Goal: Transaction & Acquisition: Book appointment/travel/reservation

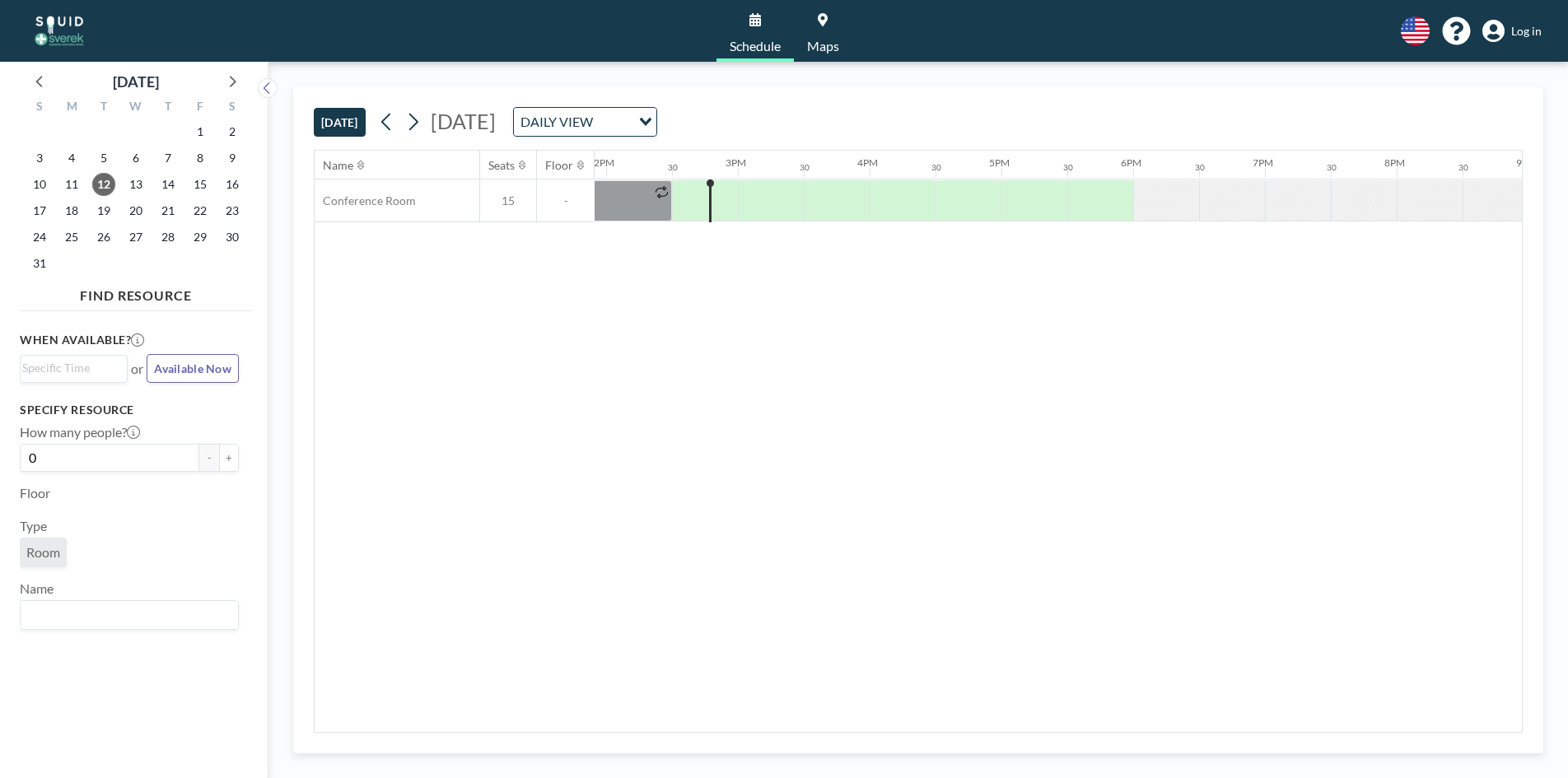
scroll to position [0, 1844]
click at [652, 120] on icon "Search for option" at bounding box center [645, 122] width 12 height 8
click at [767, 172] on li "WEEKLY VIEW" at bounding box center [751, 175] width 141 height 24
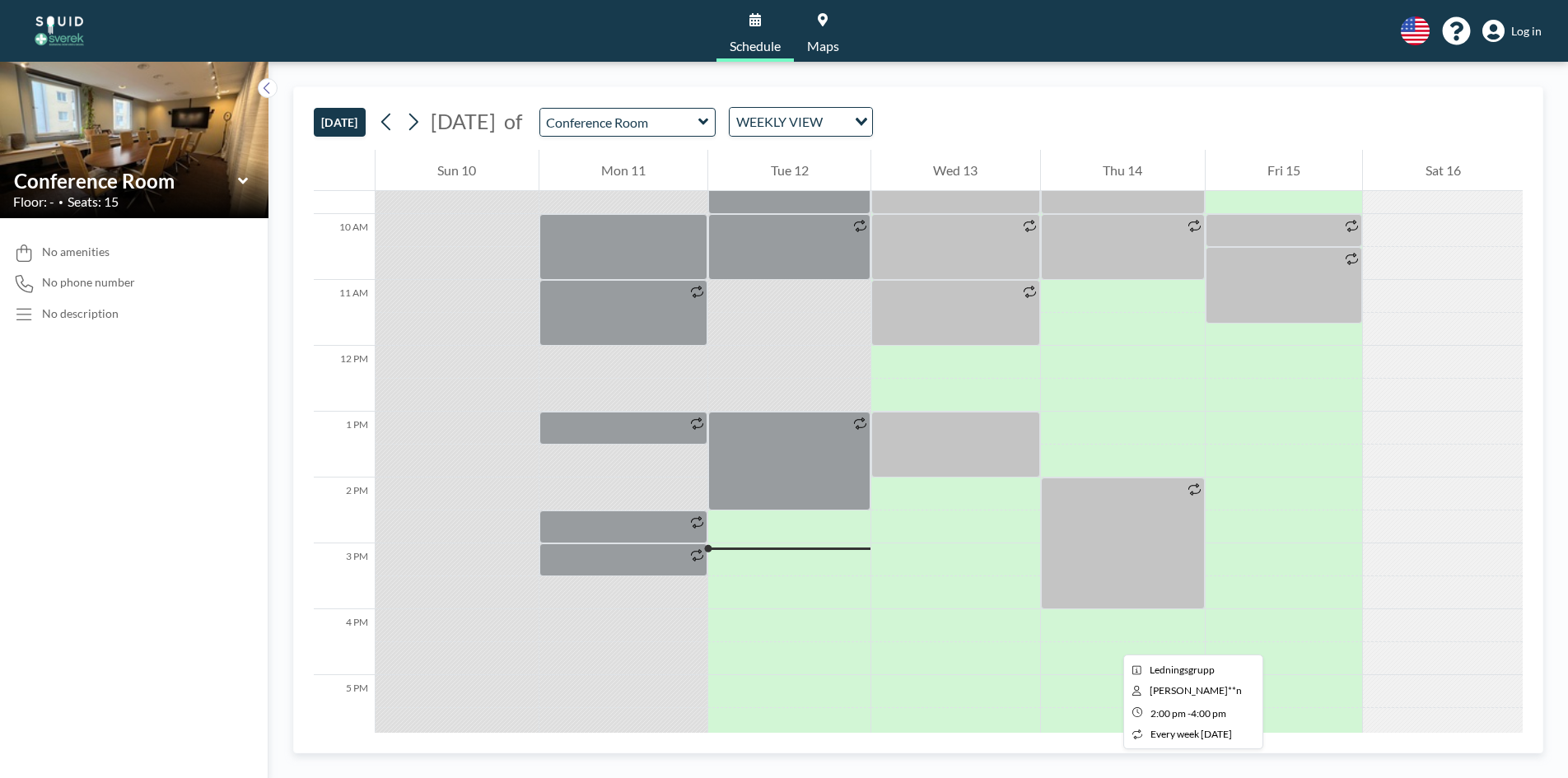
scroll to position [675, 0]
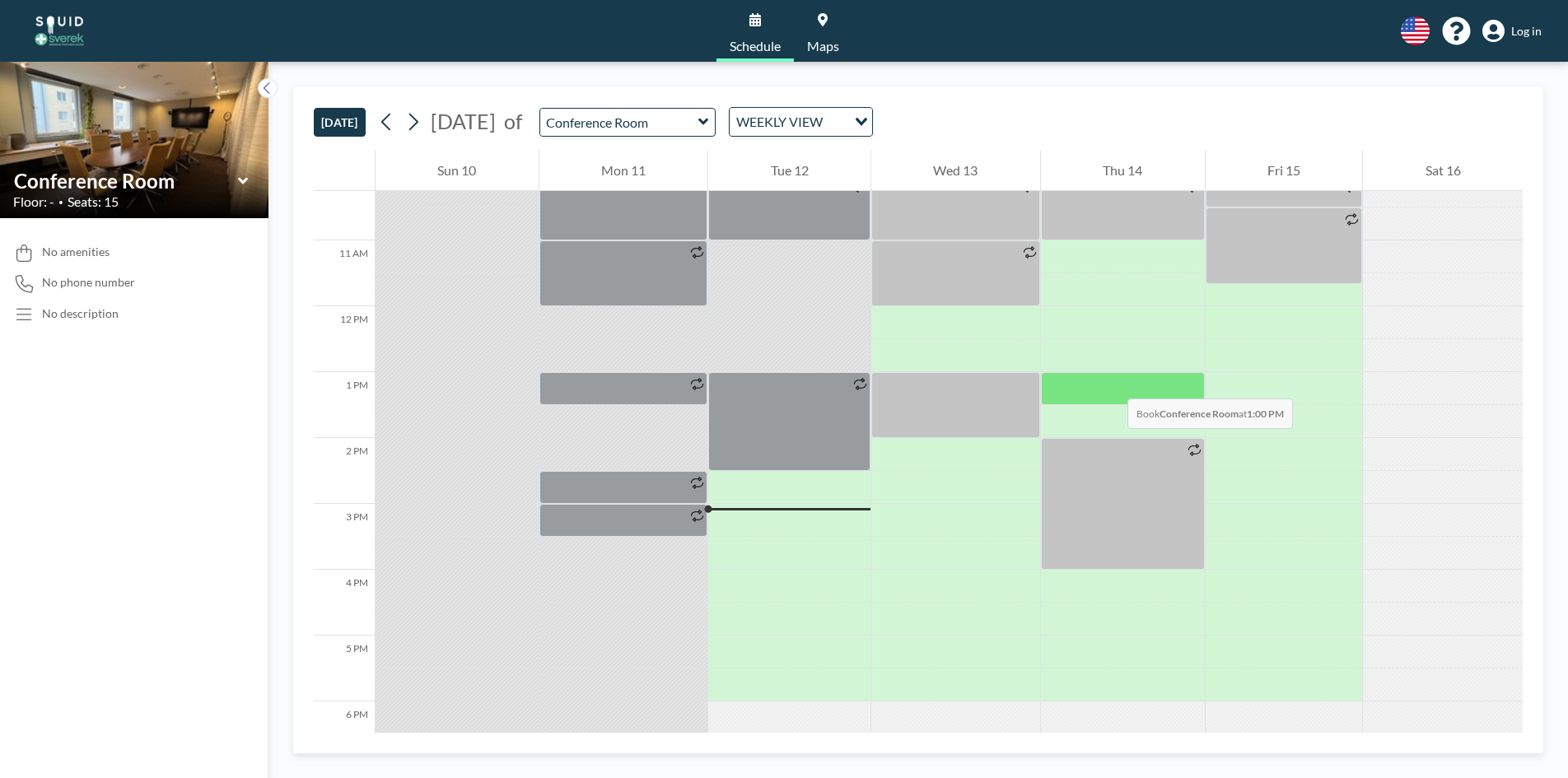
click at [1111, 382] on div at bounding box center [1123, 388] width 164 height 33
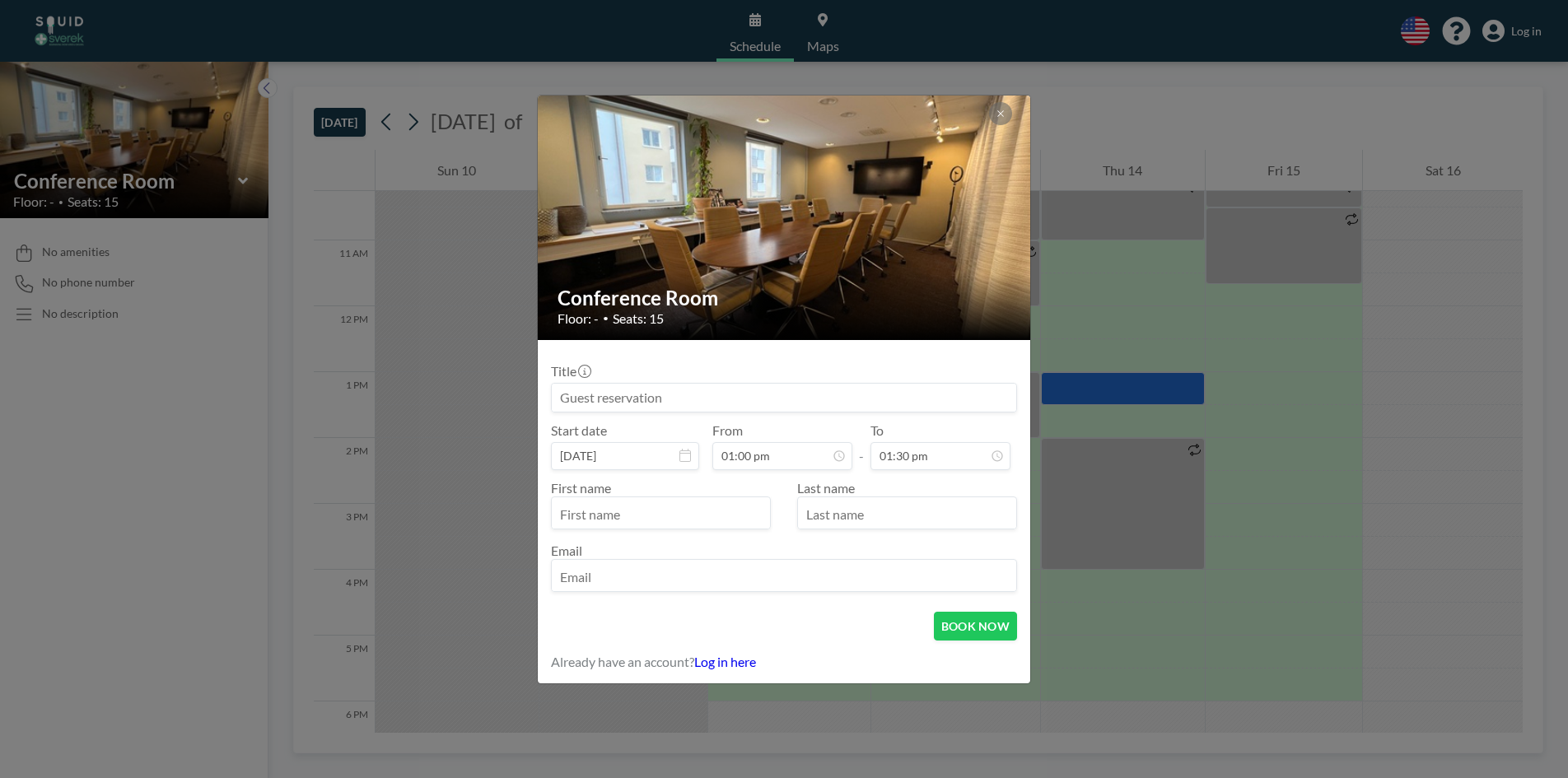
drag, startPoint x: 678, startPoint y: 520, endPoint x: 569, endPoint y: 507, distance: 109.8
click at [565, 508] on input "text" at bounding box center [661, 514] width 218 height 28
type input "[PERSON_NAME]"
type input "[PERSON_NAME][EMAIL_ADDRESS][PERSON_NAME][DOMAIN_NAME]"
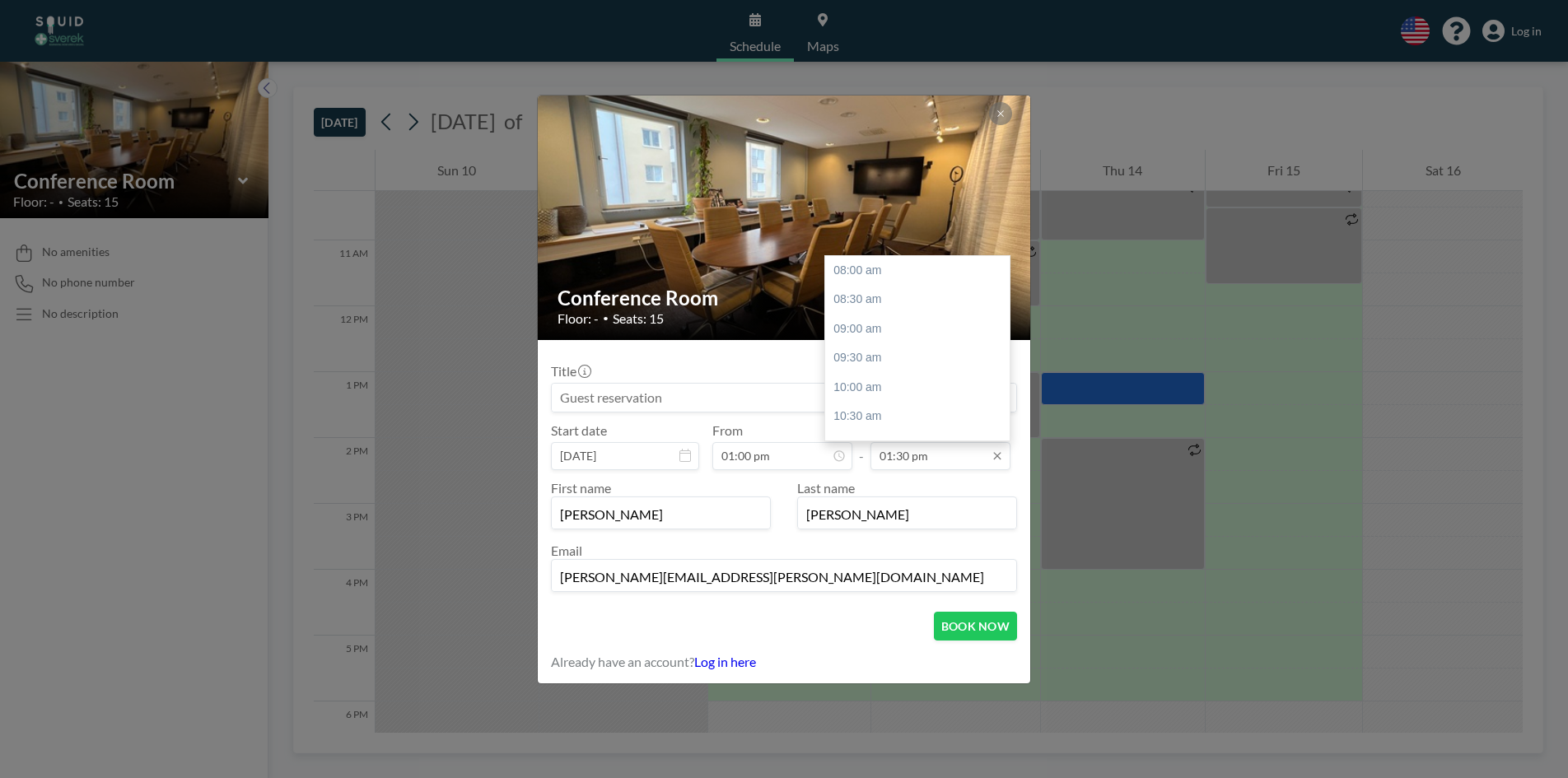
scroll to position [323, 0]
click at [897, 305] on div "02:00 pm" at bounding box center [922, 299] width 193 height 30
type input "02:00 pm"
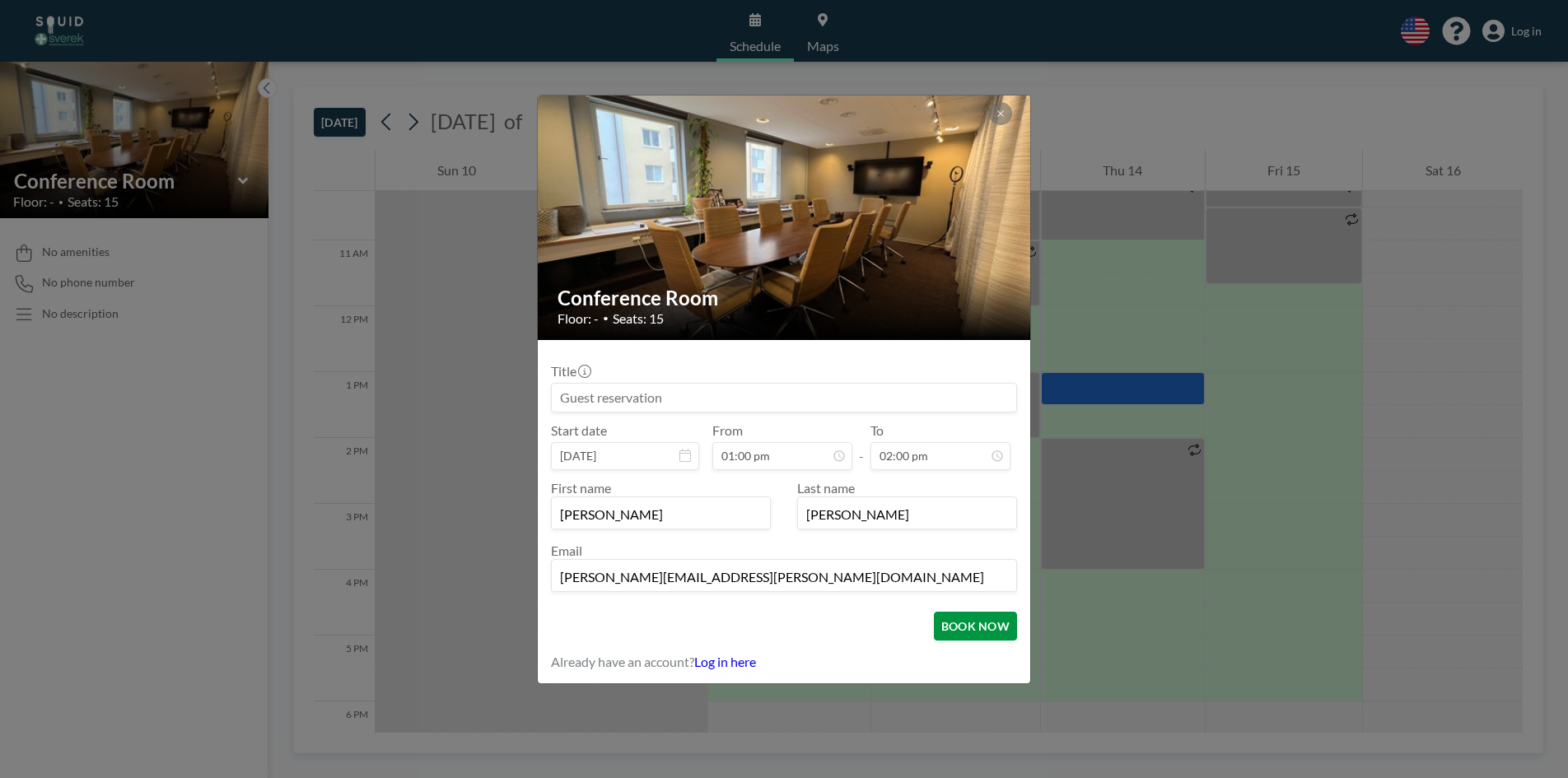
click at [968, 626] on button "BOOK NOW" at bounding box center [975, 626] width 84 height 29
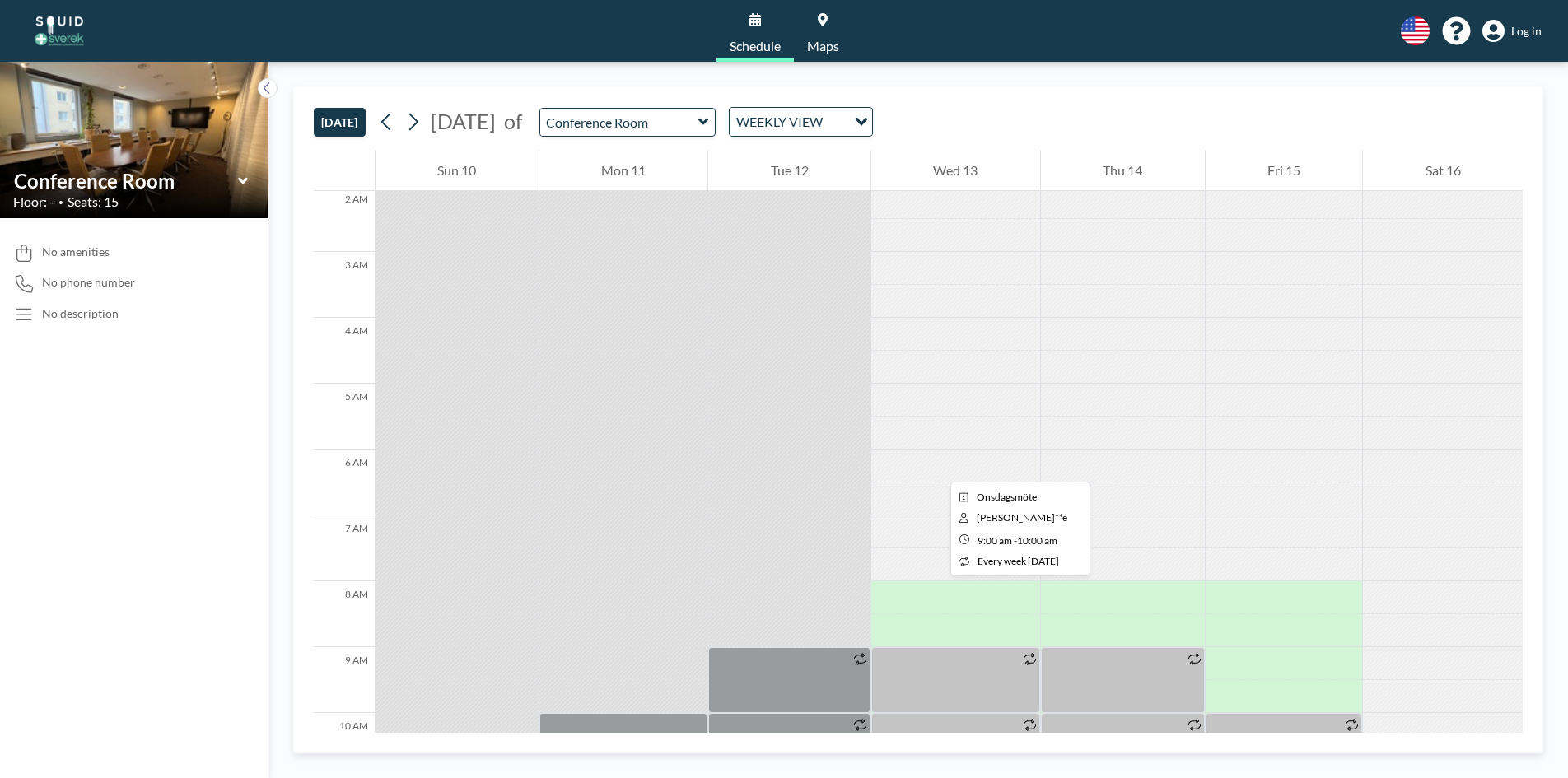
scroll to position [99, 0]
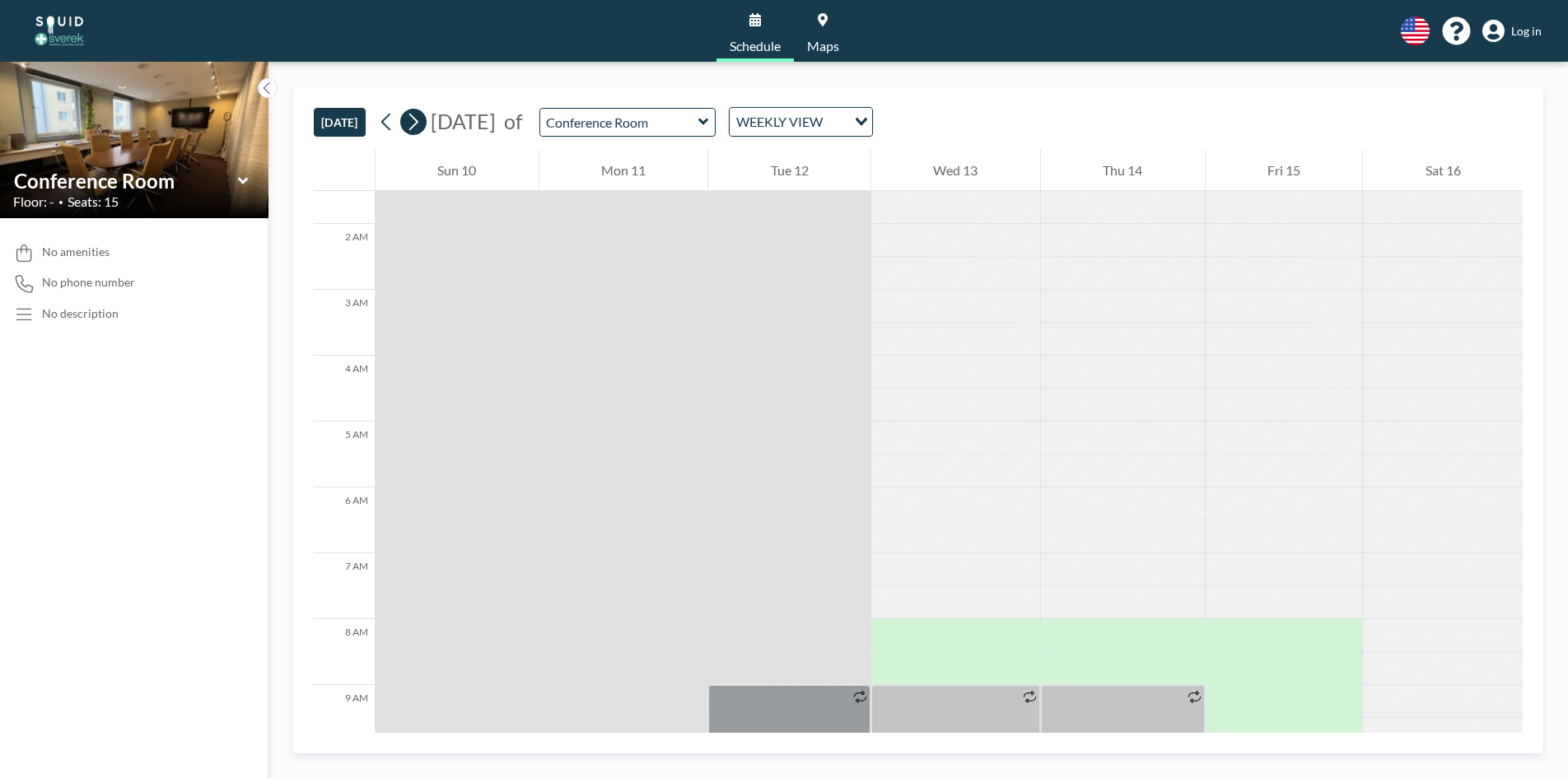
click at [420, 116] on icon at bounding box center [413, 121] width 15 height 25
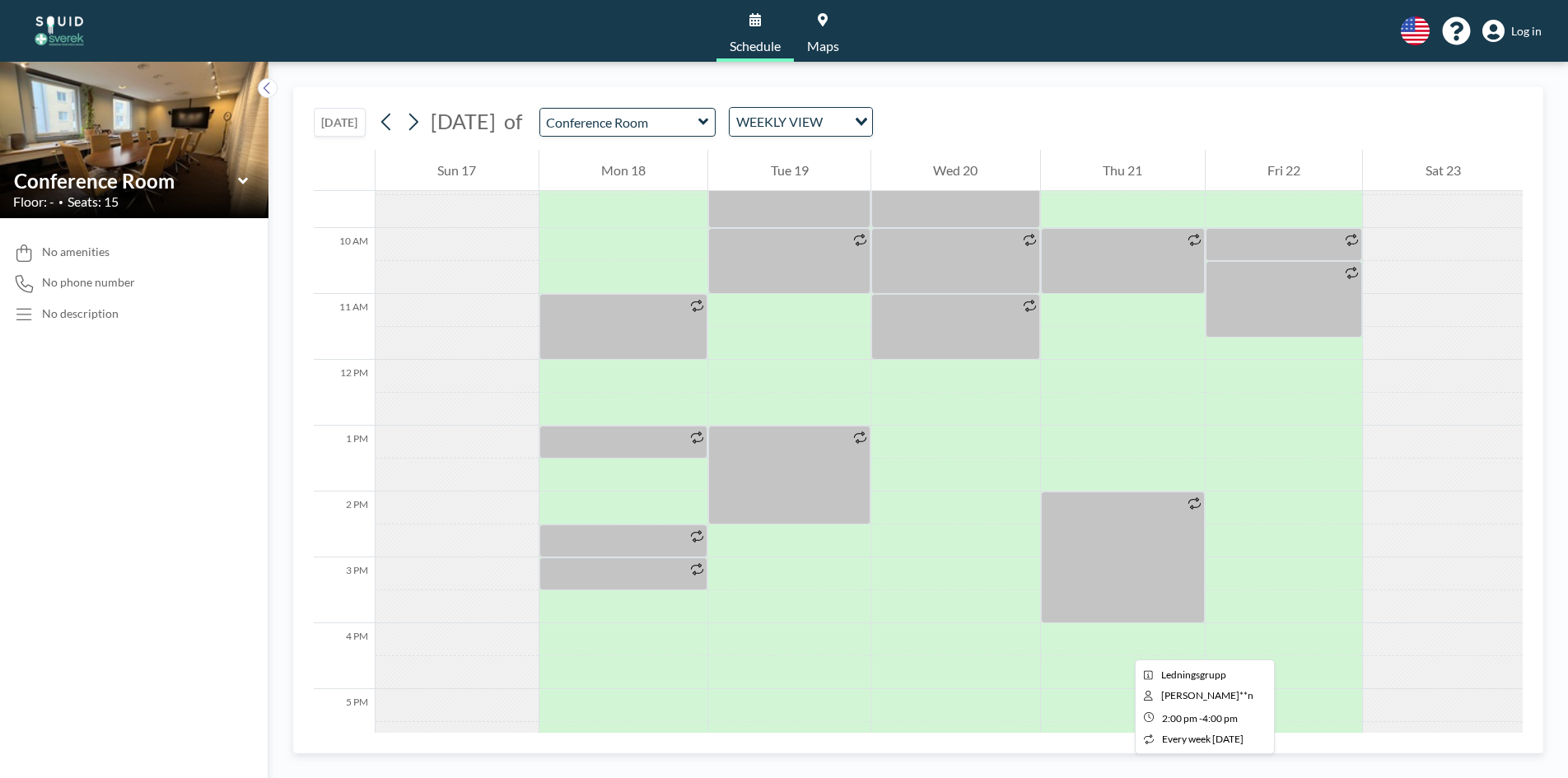
scroll to position [527, 0]
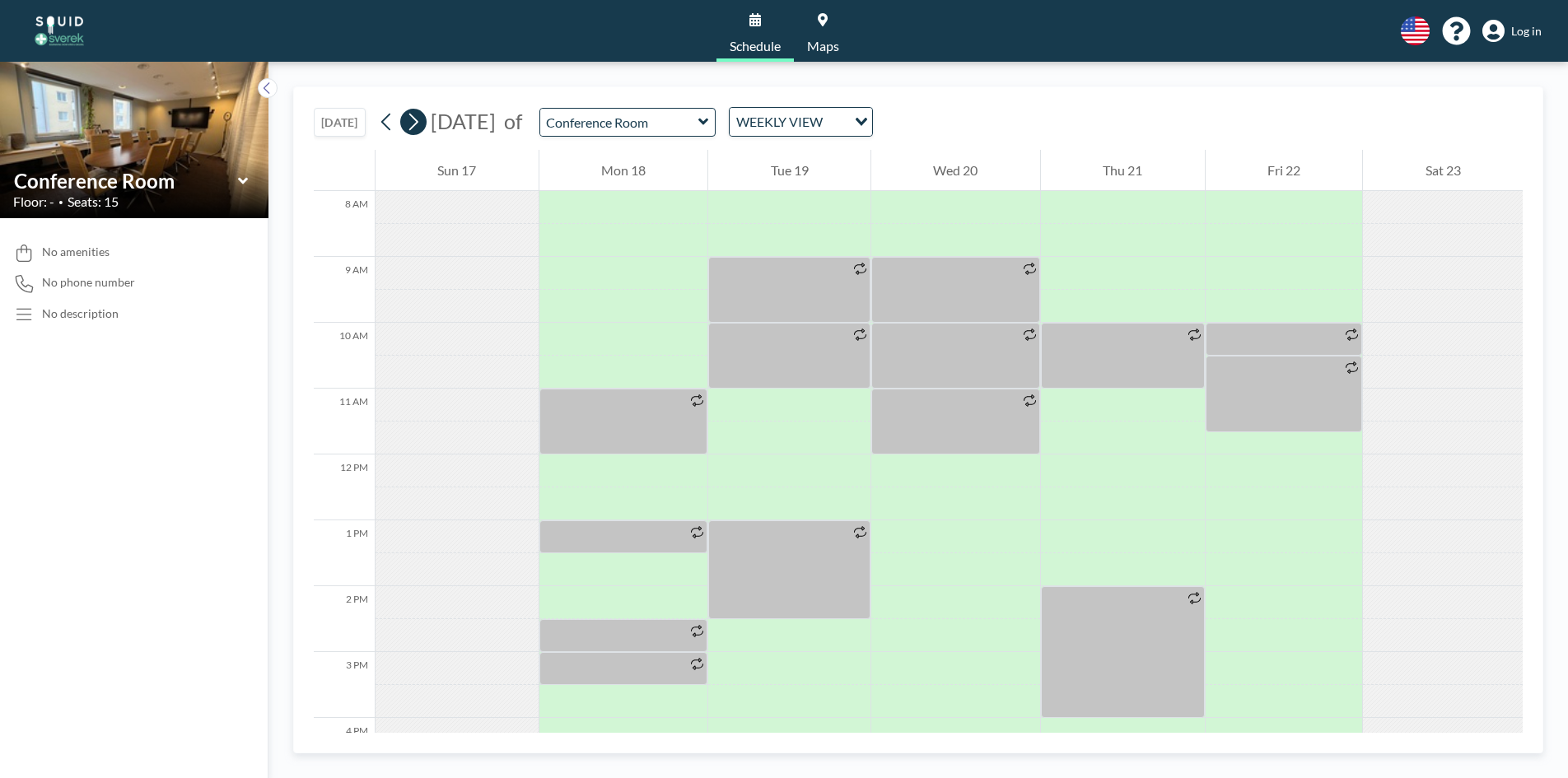
click at [421, 119] on icon at bounding box center [413, 121] width 15 height 25
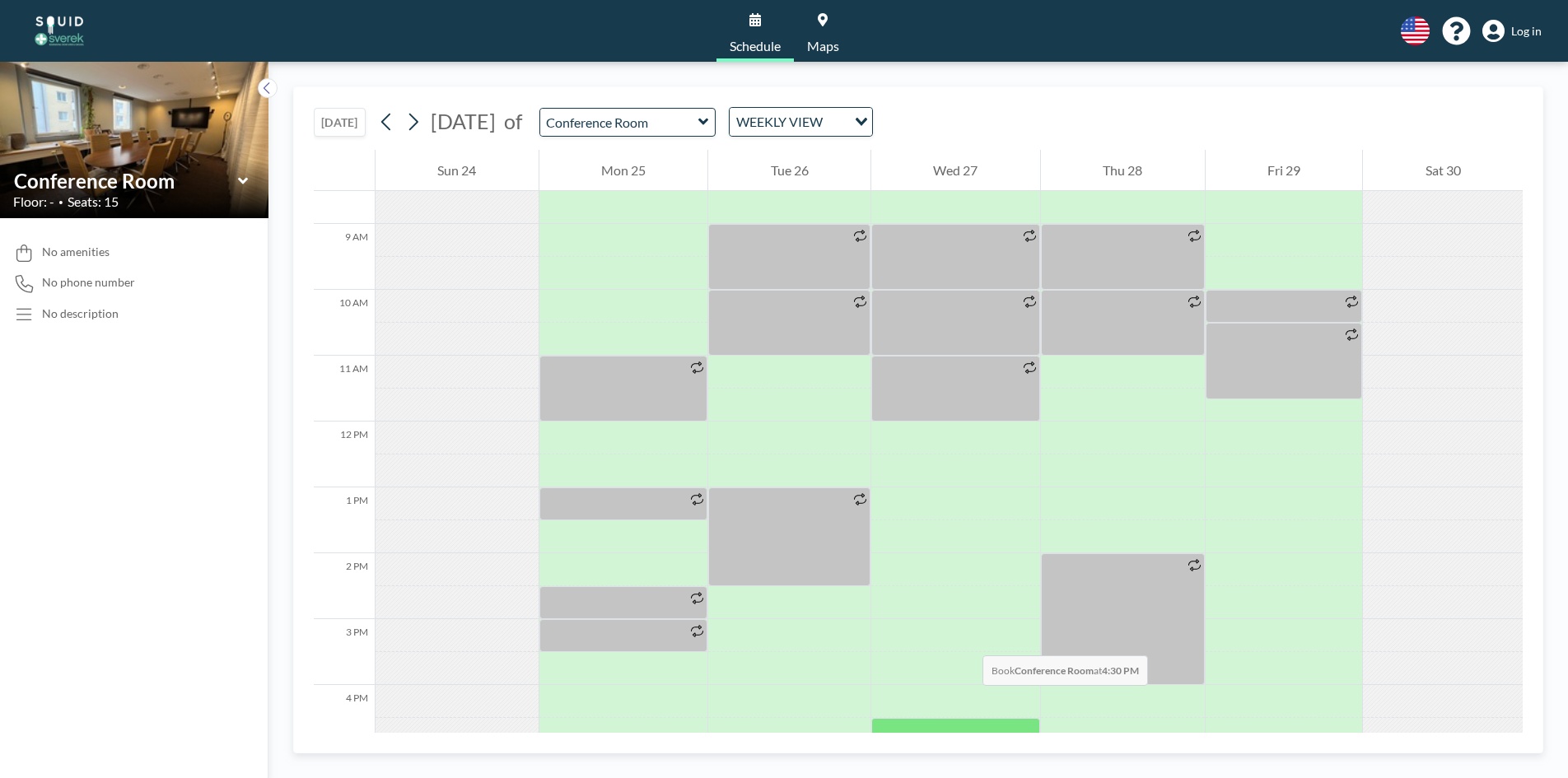
scroll to position [659, 0]
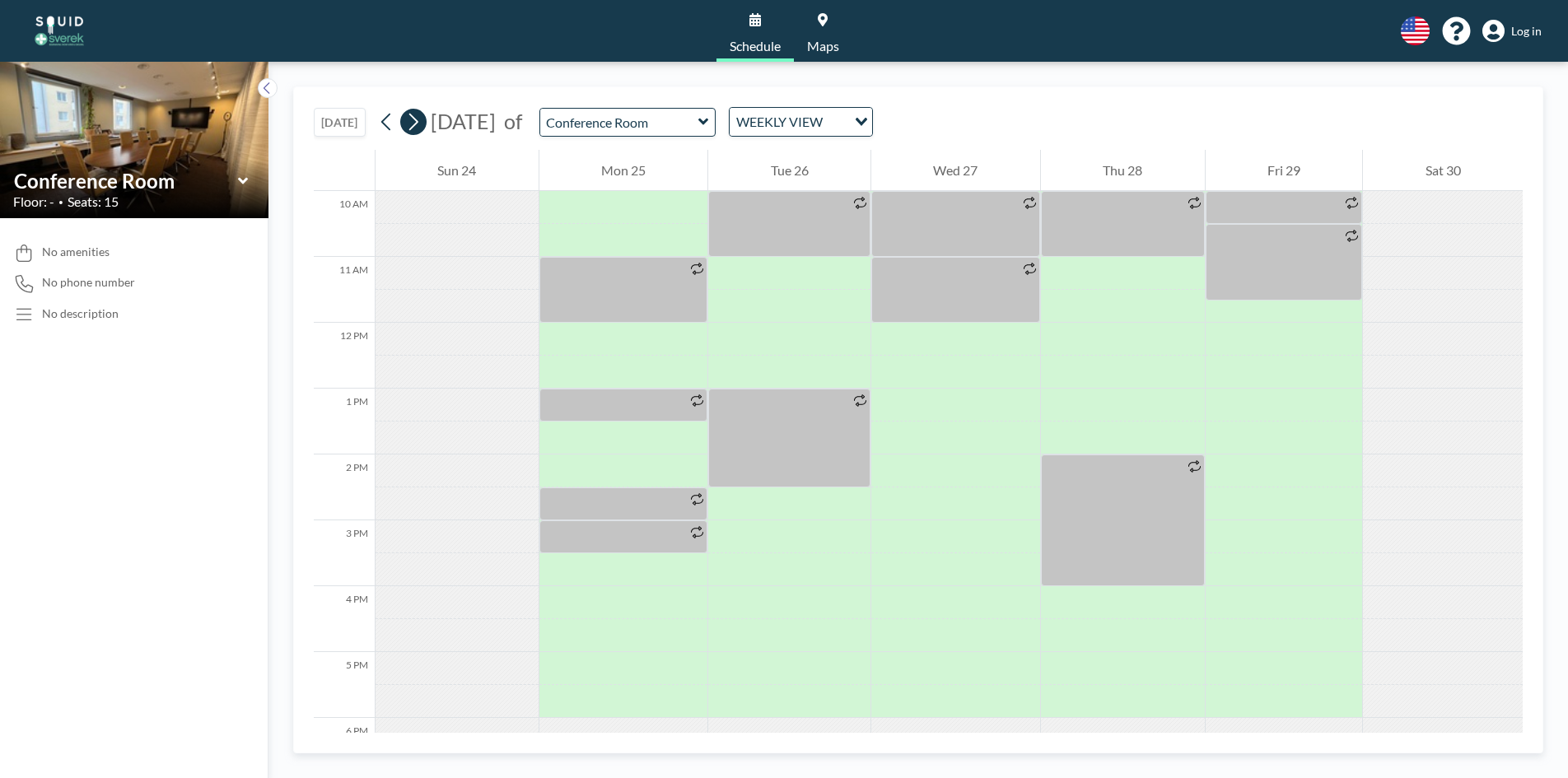
click at [420, 121] on icon at bounding box center [413, 121] width 15 height 25
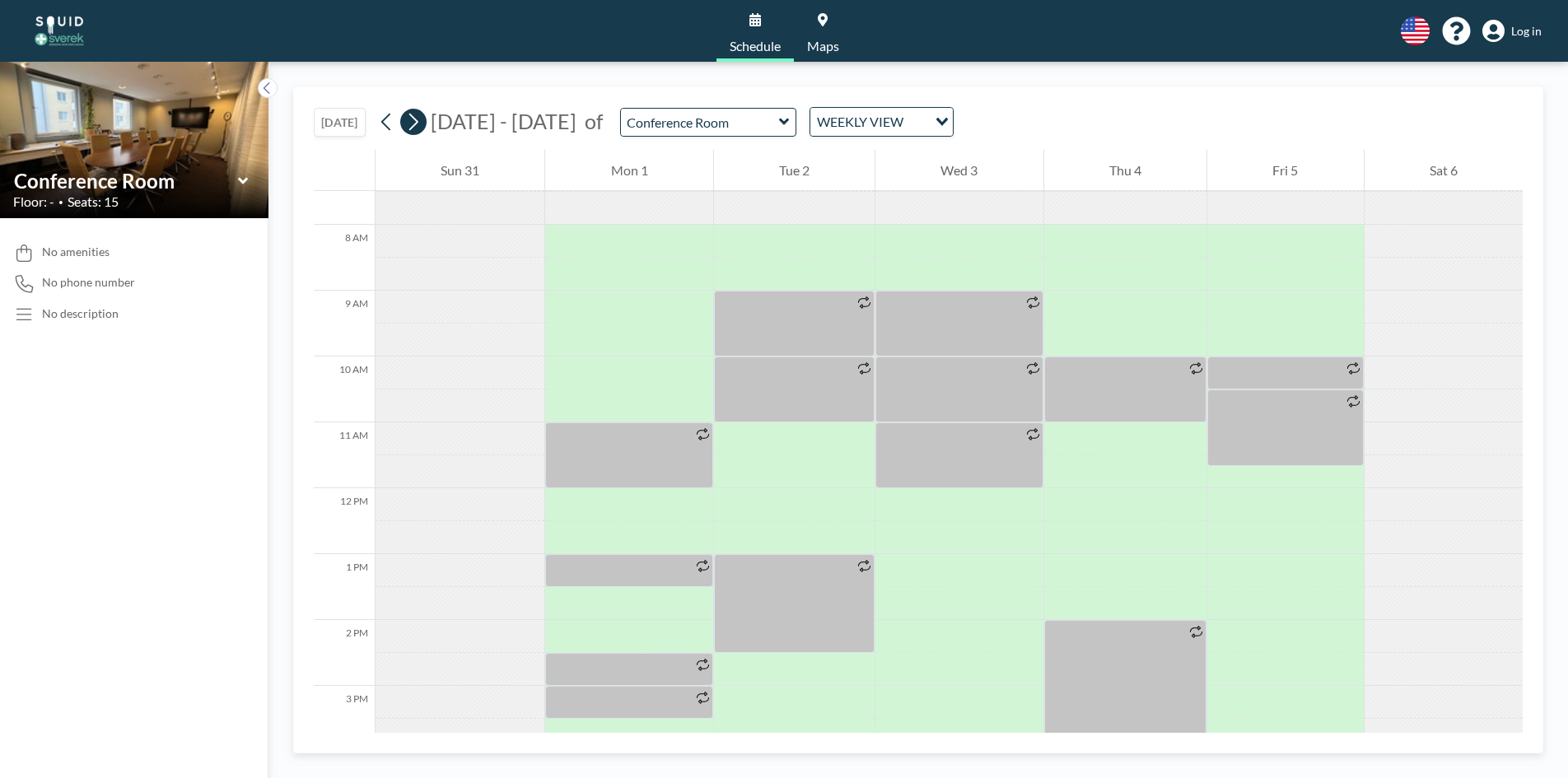
scroll to position [494, 0]
click at [386, 120] on icon at bounding box center [385, 122] width 9 height 17
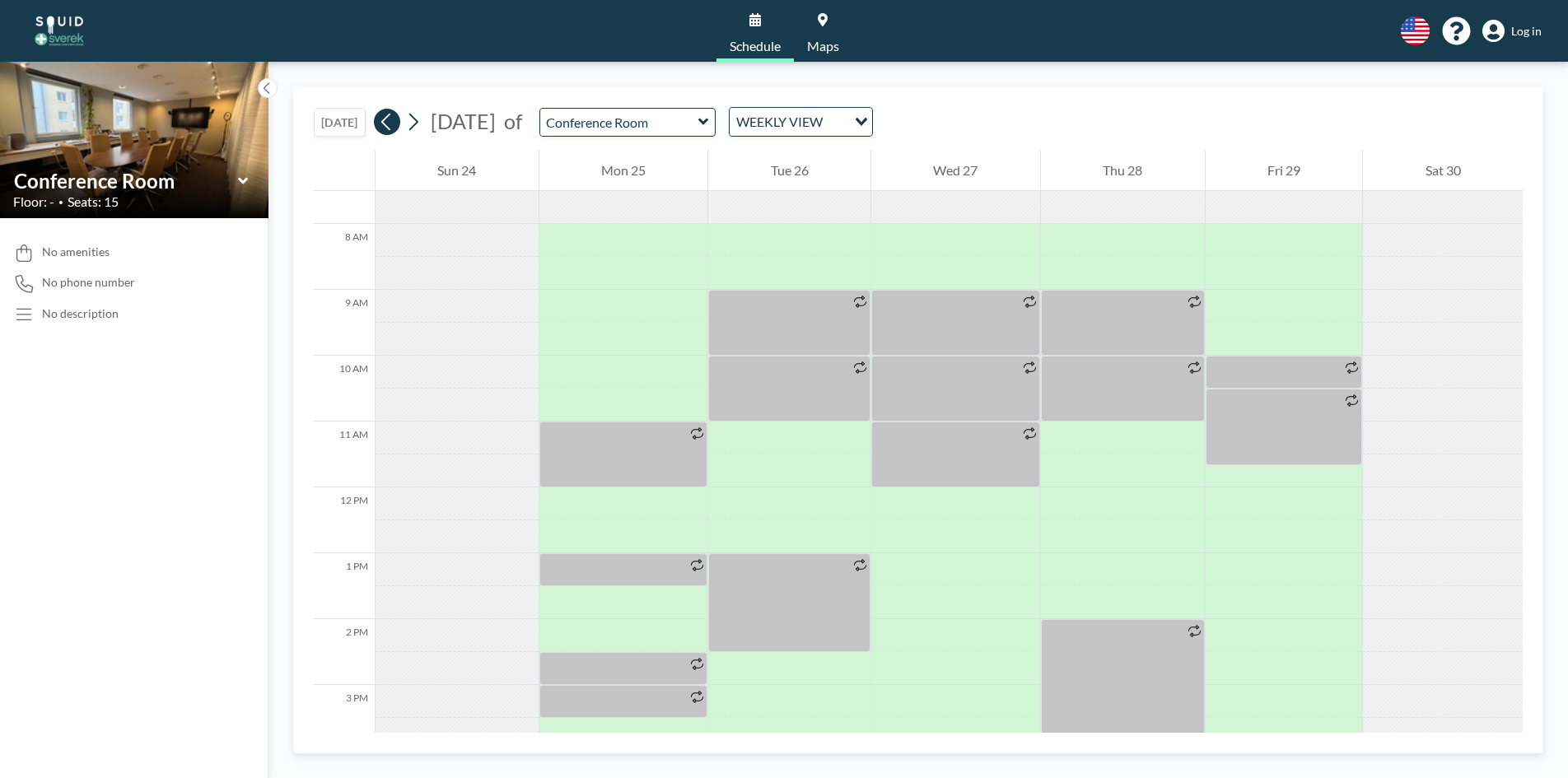
click at [386, 120] on icon at bounding box center [385, 122] width 9 height 17
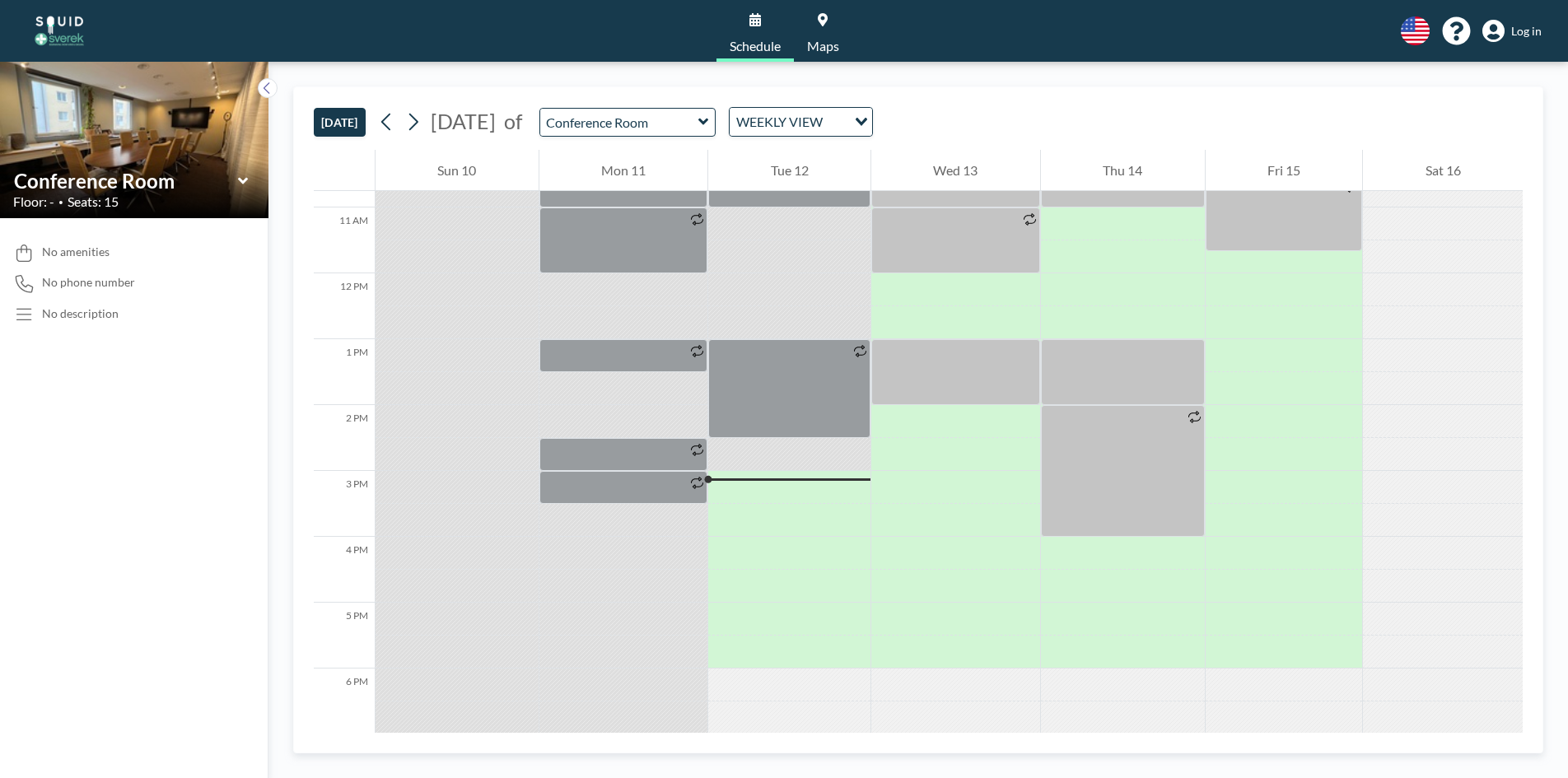
scroll to position [626, 0]
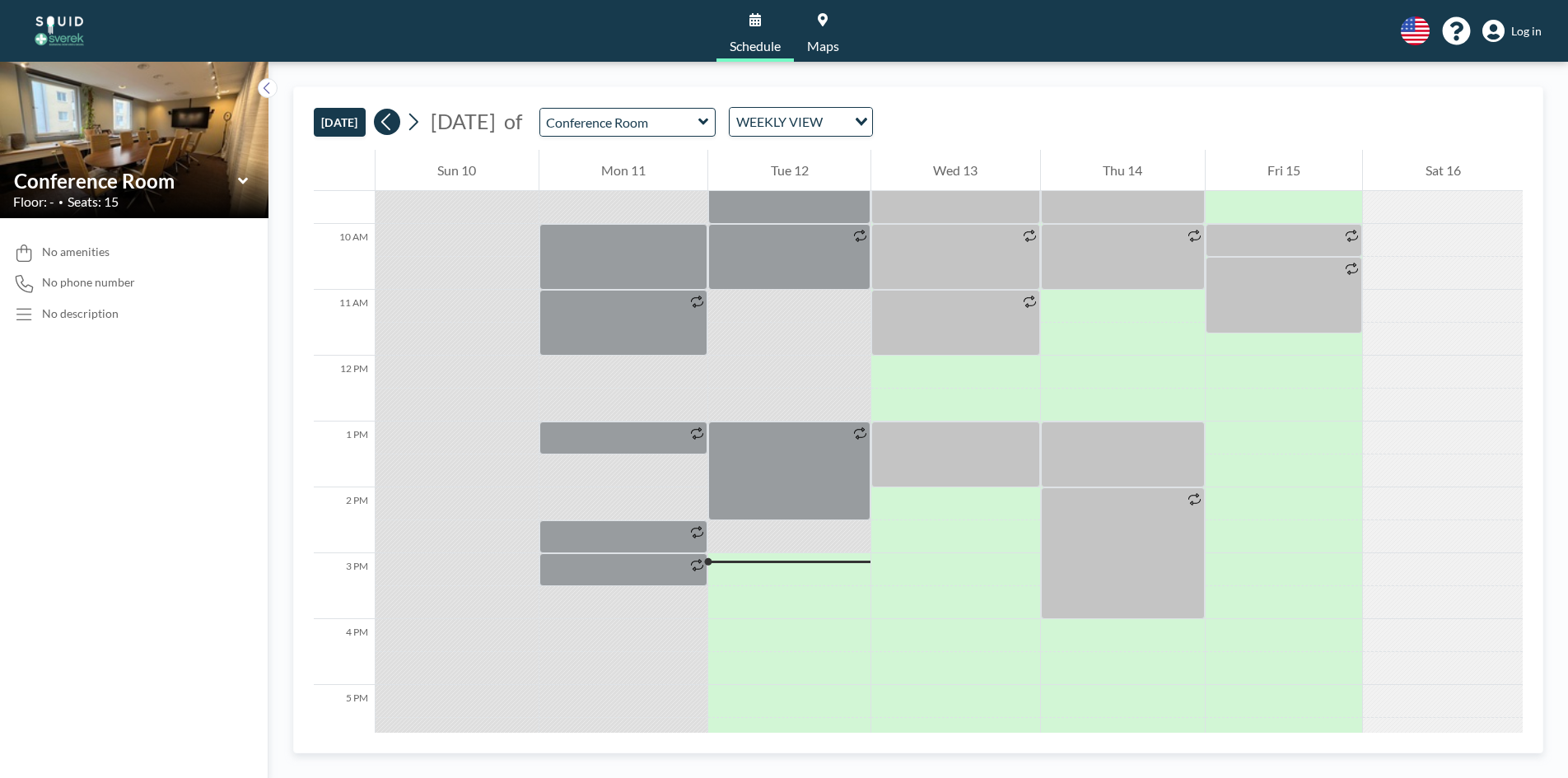
click at [387, 118] on icon at bounding box center [386, 121] width 15 height 25
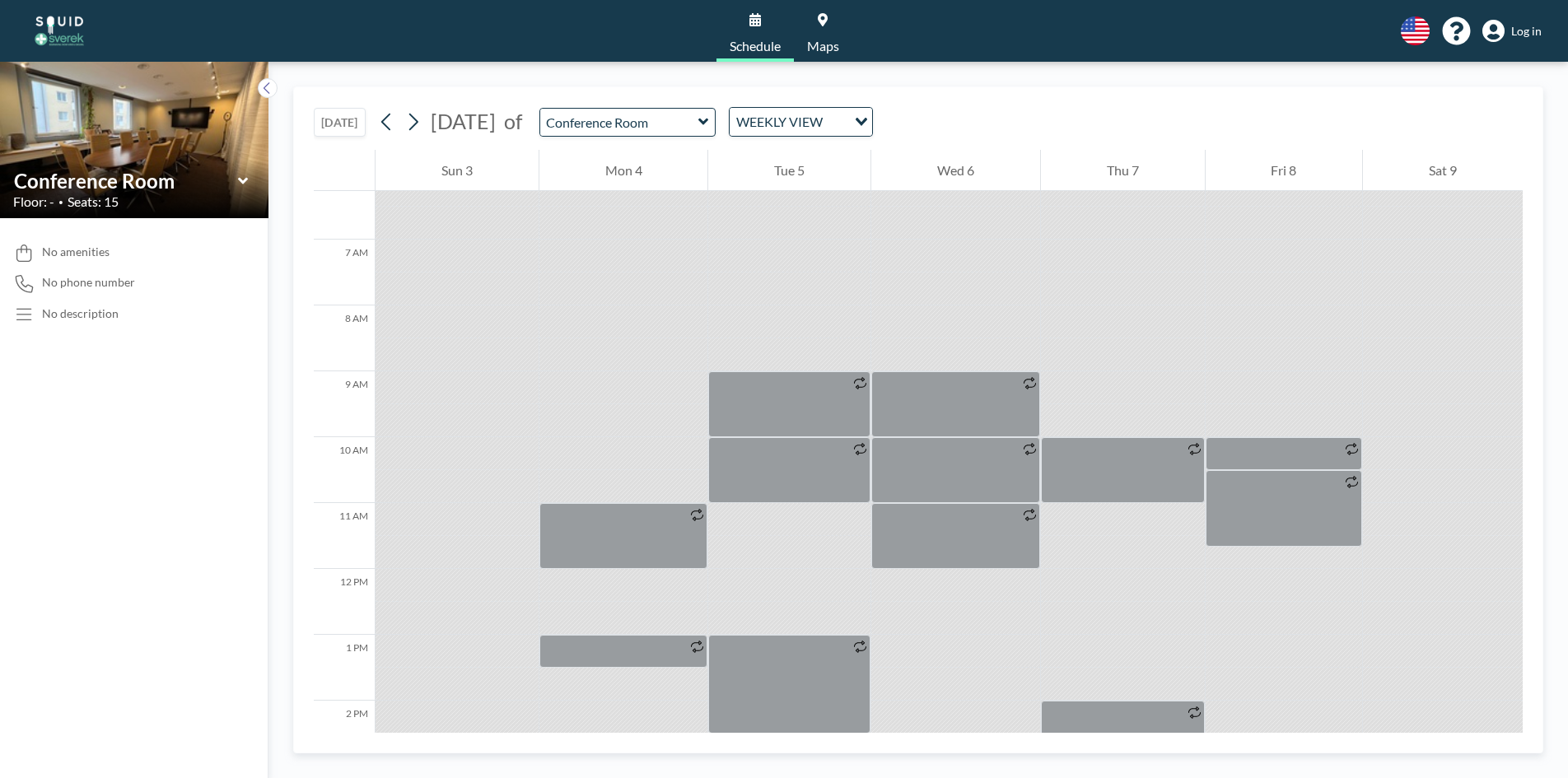
scroll to position [412, 0]
click at [412, 126] on icon at bounding box center [413, 121] width 15 height 25
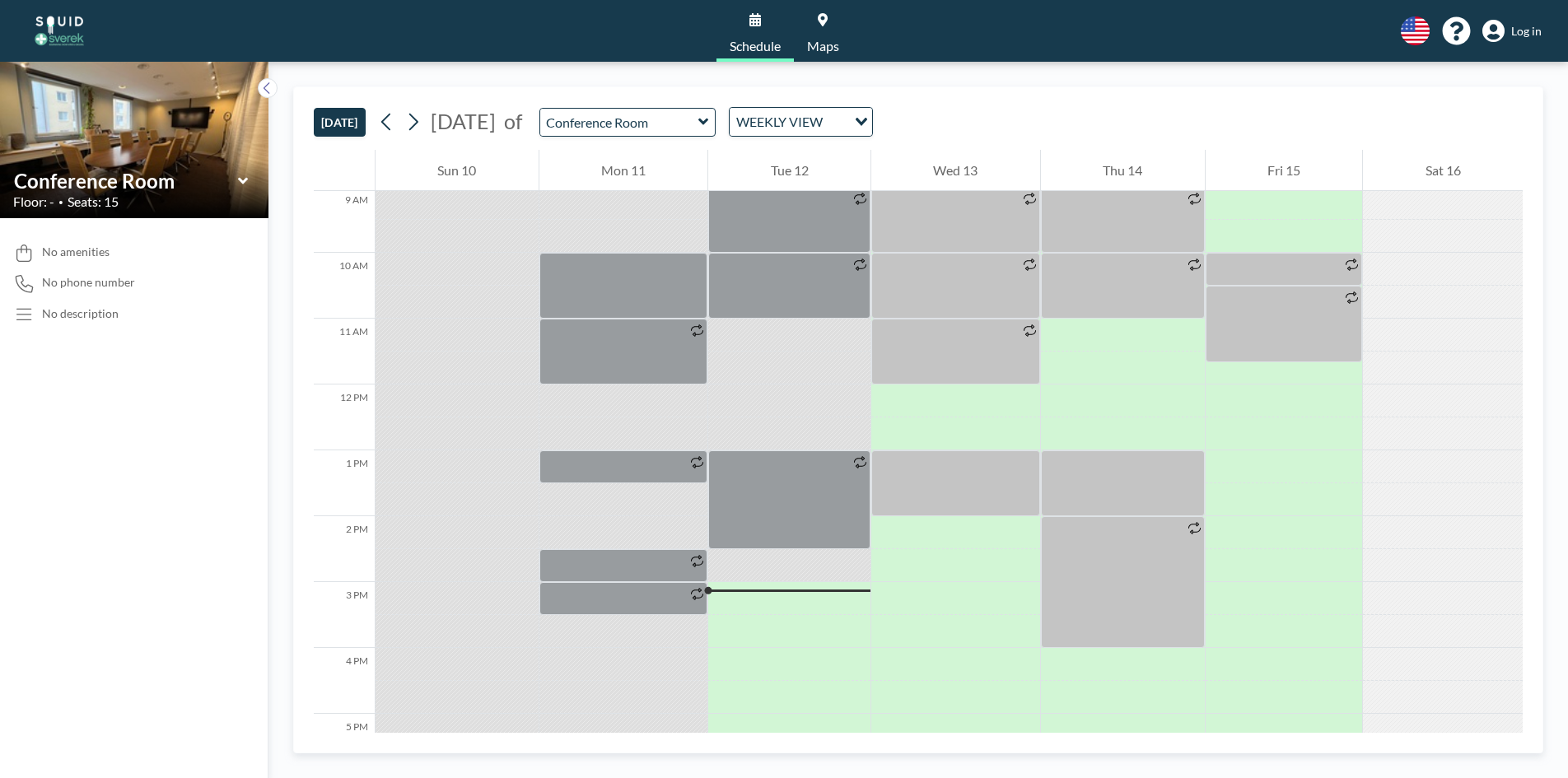
scroll to position [626, 0]
